Goal: Information Seeking & Learning: Check status

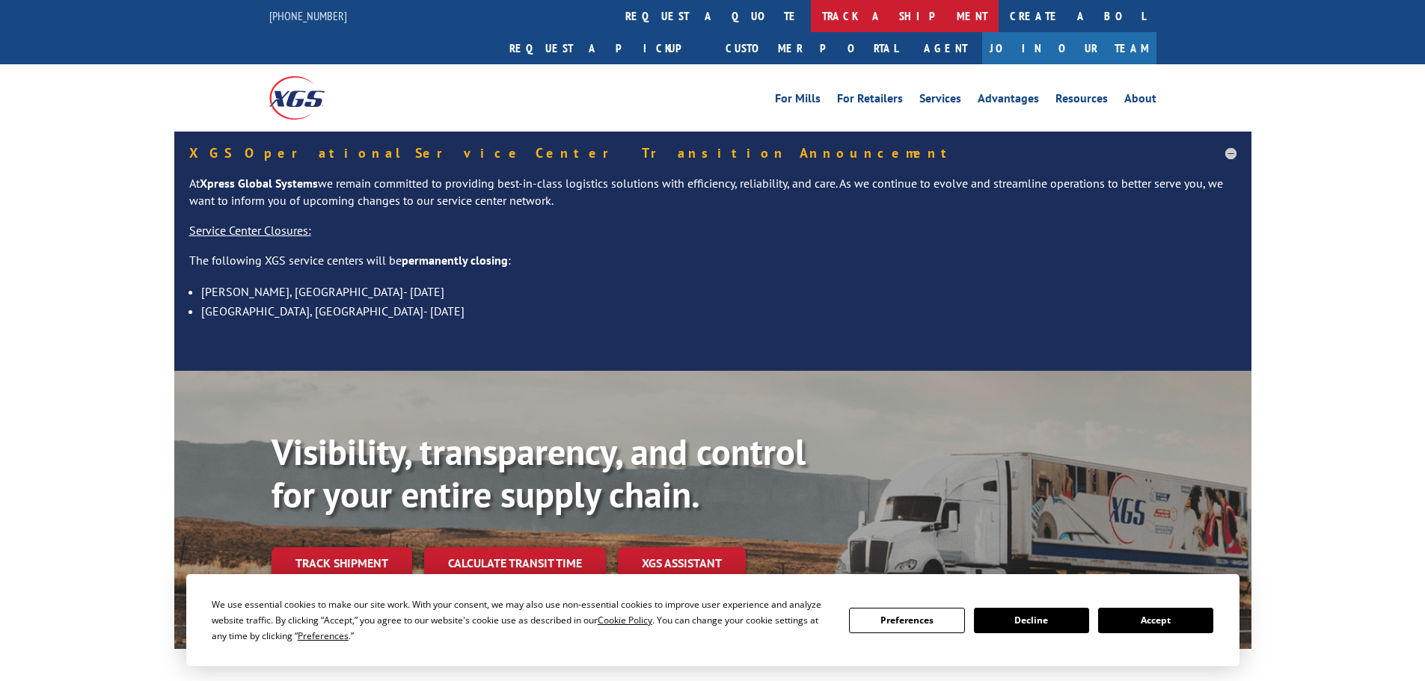
click at [811, 13] on link "track a shipment" at bounding box center [905, 16] width 188 height 32
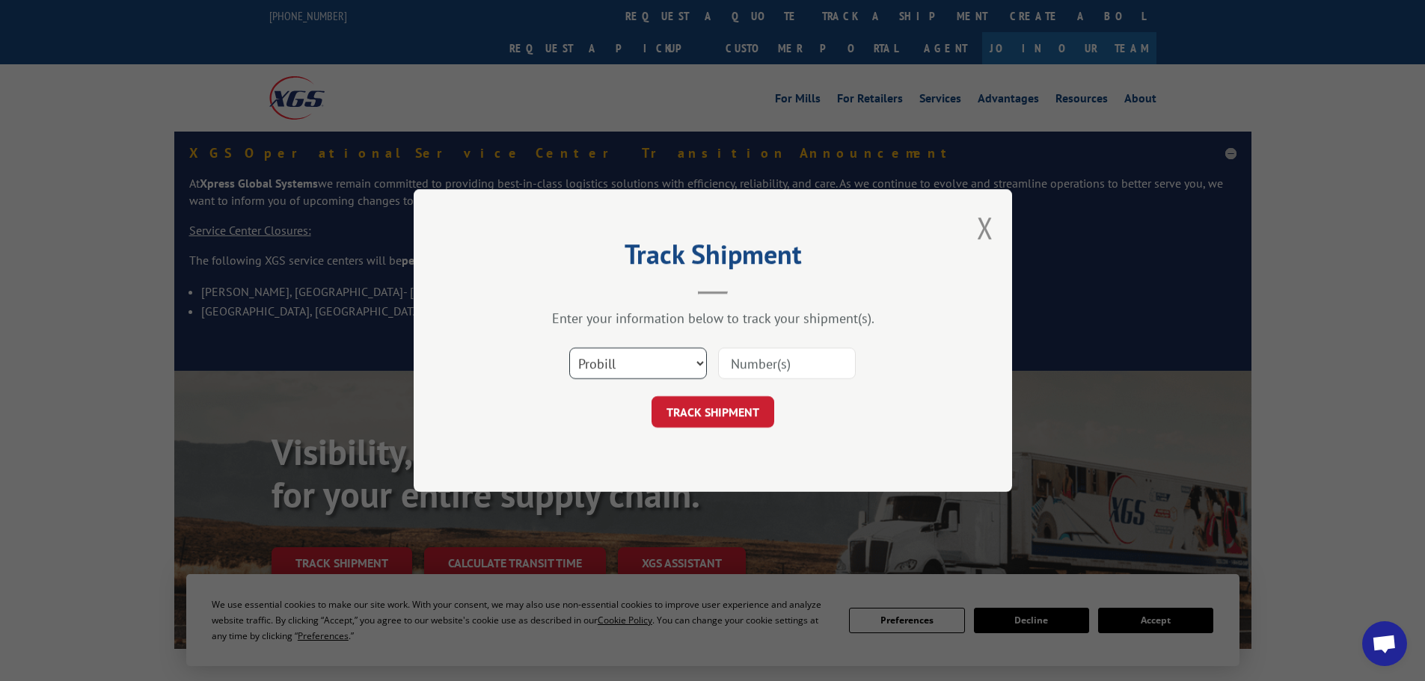
click at [615, 364] on select "Select category... Probill BOL PO" at bounding box center [638, 363] width 138 height 31
select select "po"
click at [569, 348] on select "Select category... Probill BOL PO" at bounding box center [638, 363] width 138 height 31
click at [754, 366] on input at bounding box center [787, 363] width 138 height 31
type input "38549178"
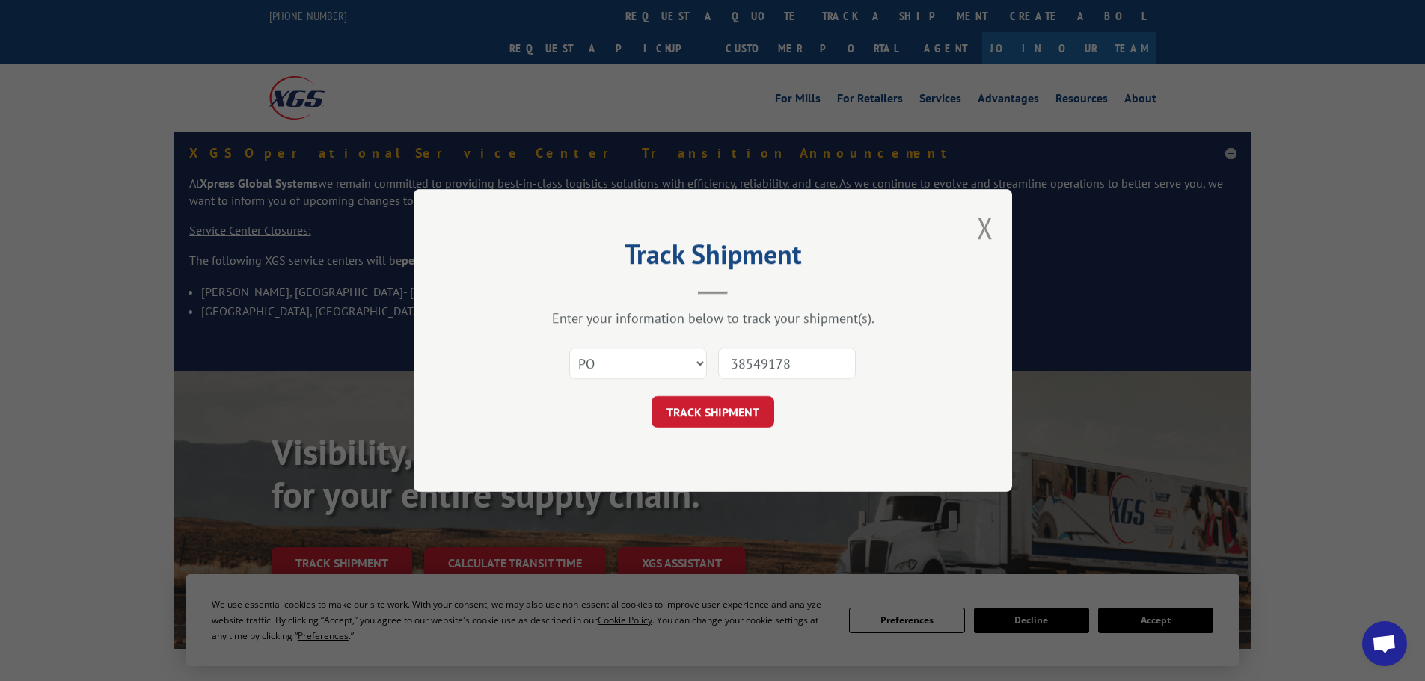
click button "TRACK SHIPMENT" at bounding box center [712, 411] width 123 height 31
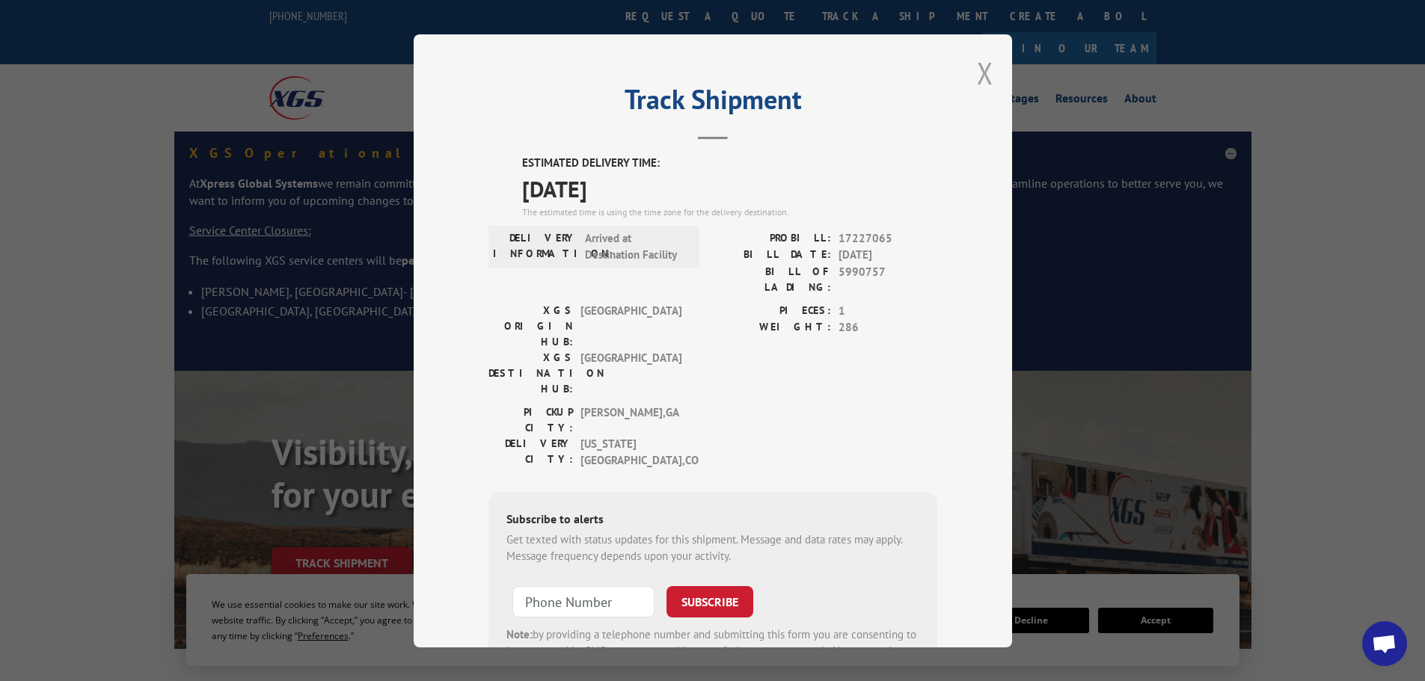
click at [977, 70] on button "Close modal" at bounding box center [985, 73] width 16 height 40
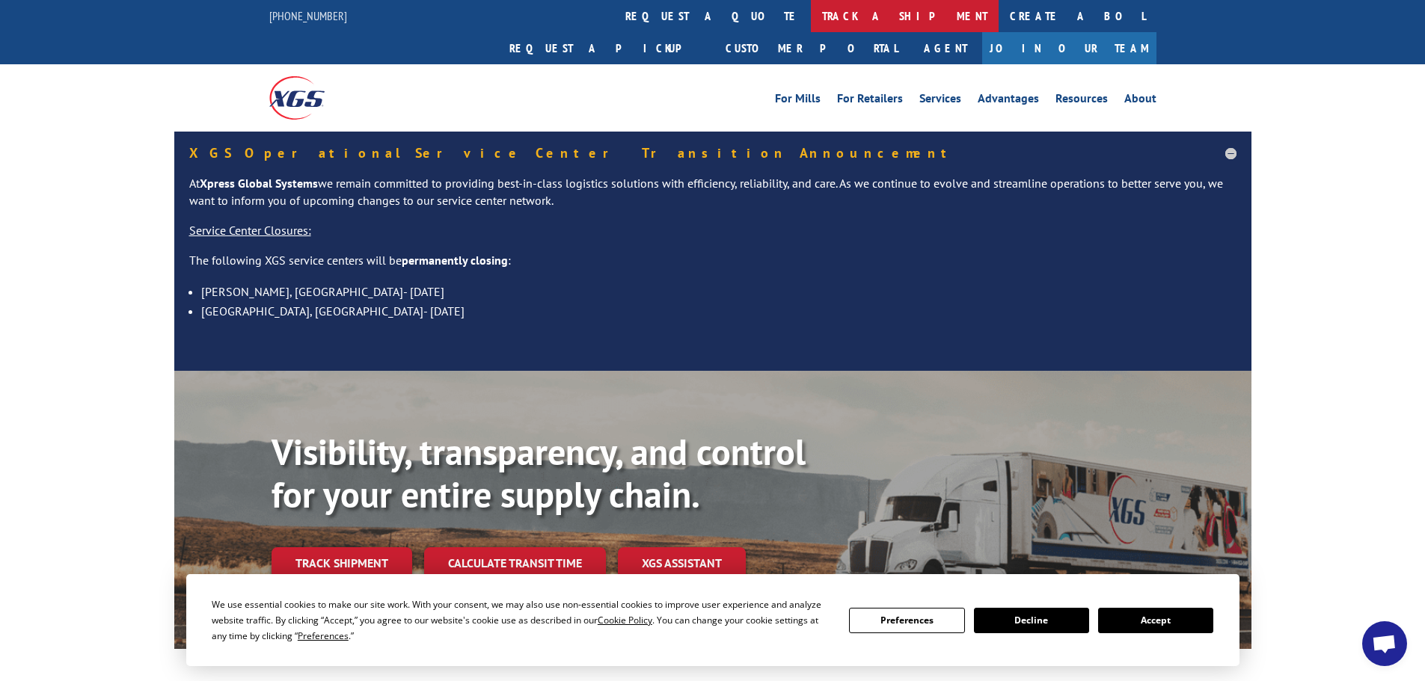
click at [811, 9] on link "track a shipment" at bounding box center [905, 16] width 188 height 32
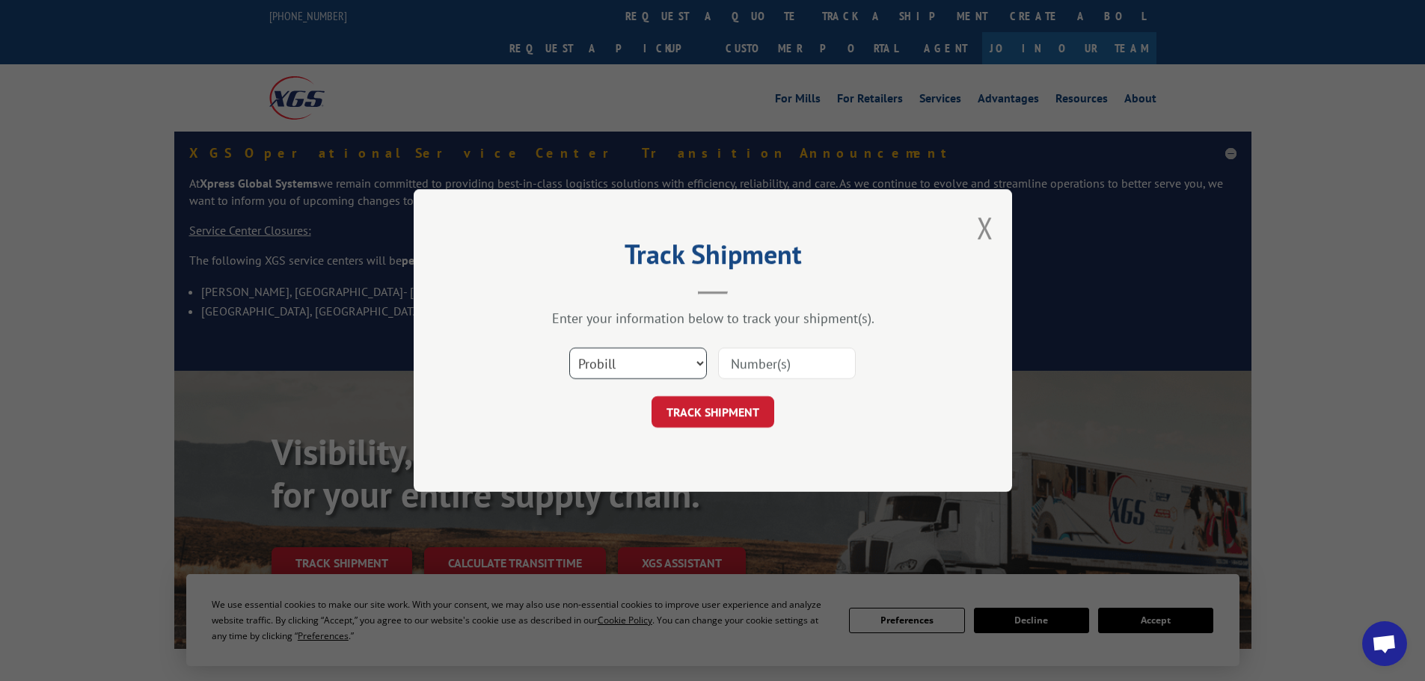
click at [624, 356] on select "Select category... Probill BOL PO" at bounding box center [638, 363] width 138 height 31
select select "po"
click at [569, 348] on select "Select category... Probill BOL PO" at bounding box center [638, 363] width 138 height 31
click at [744, 366] on input at bounding box center [787, 363] width 138 height 31
type input "38549196"
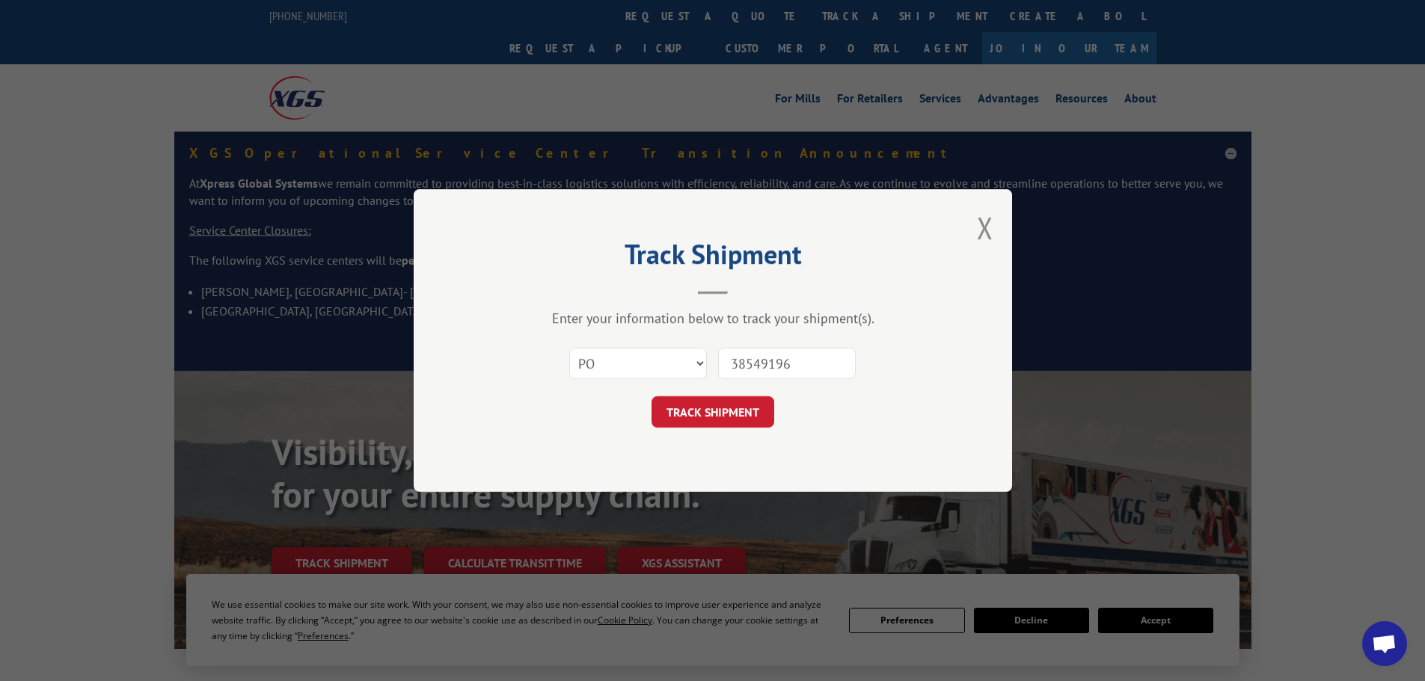
click at [651, 396] on button "TRACK SHIPMENT" at bounding box center [712, 411] width 123 height 31
